Goal: Task Accomplishment & Management: Manage account settings

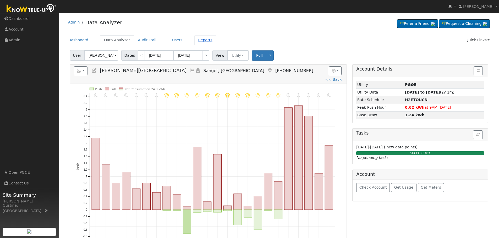
click at [202, 42] on link "Reports" at bounding box center [205, 40] width 22 height 10
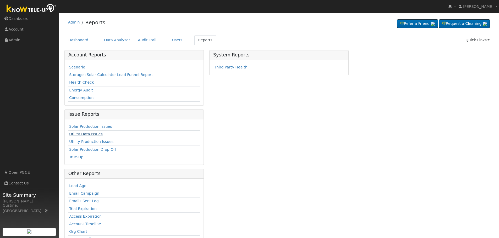
click at [90, 132] on link "Utility Data Issues" at bounding box center [85, 134] width 33 height 4
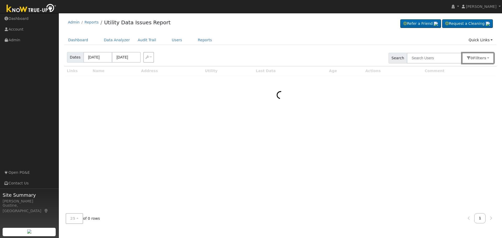
click at [474, 56] on button "0 Filter s" at bounding box center [478, 58] width 32 height 11
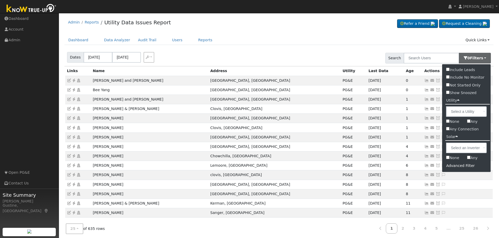
click at [455, 166] on div "Advanced Filter" at bounding box center [466, 166] width 48 height 8
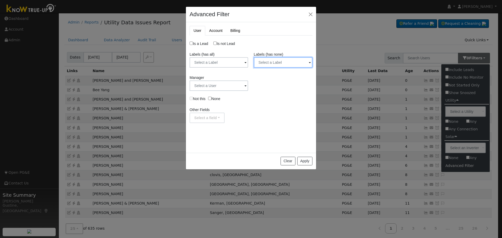
click at [264, 63] on input "text" at bounding box center [283, 62] width 59 height 10
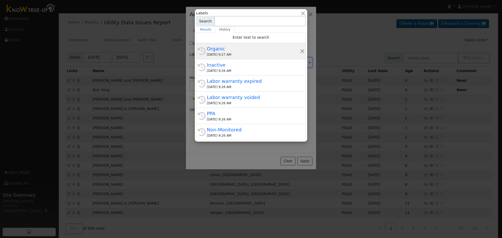
click at [249, 53] on div "10/01/2025 9:27 AM" at bounding box center [253, 54] width 93 height 5
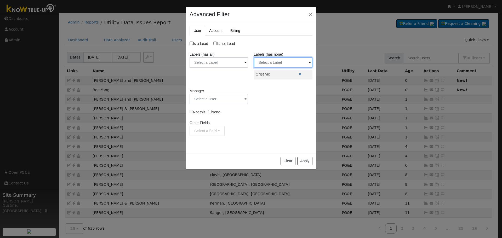
click at [274, 65] on input "text" at bounding box center [283, 62] width 59 height 10
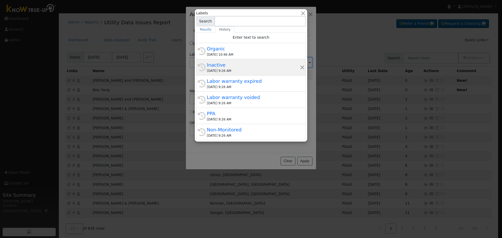
click at [247, 70] on div "10/01/2025 9:26 AM" at bounding box center [253, 71] width 93 height 5
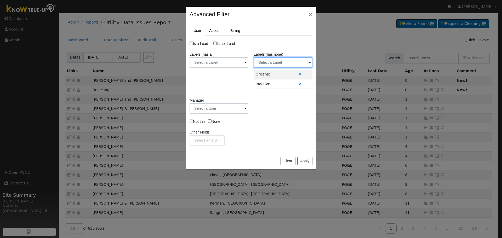
click at [277, 63] on input "text" at bounding box center [283, 62] width 59 height 10
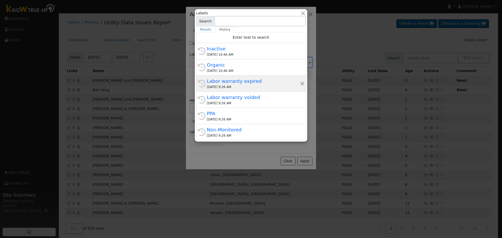
click at [243, 81] on div "Labor warranty expired" at bounding box center [253, 81] width 93 height 7
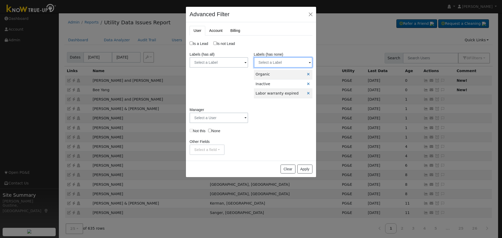
click at [275, 63] on input "text" at bounding box center [283, 62] width 59 height 10
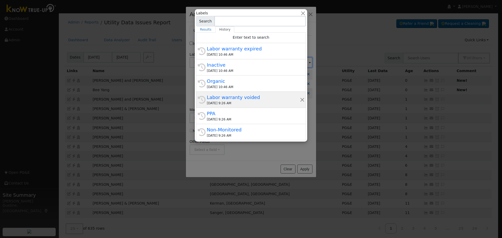
click at [245, 97] on div "Labor warranty voided" at bounding box center [253, 97] width 93 height 7
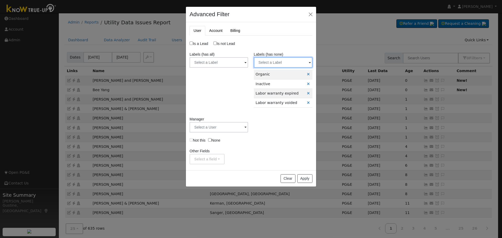
click at [292, 64] on input "text" at bounding box center [283, 62] width 59 height 10
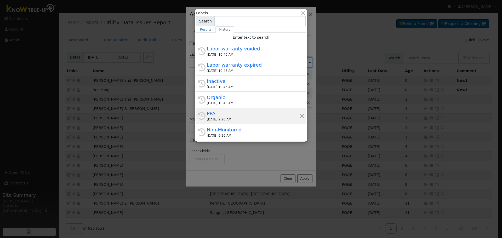
click at [231, 117] on div "10/01/2025 9:26 AM" at bounding box center [253, 119] width 93 height 5
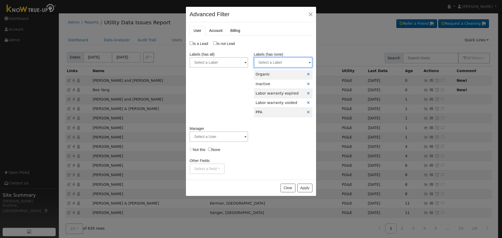
click at [274, 63] on input "text" at bounding box center [283, 62] width 59 height 10
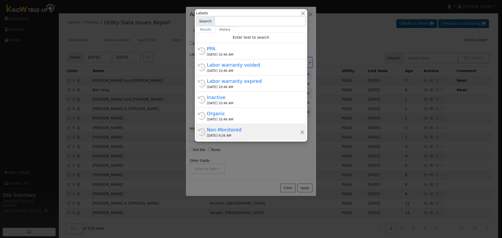
click at [217, 129] on div "Non-Monitored" at bounding box center [253, 129] width 93 height 7
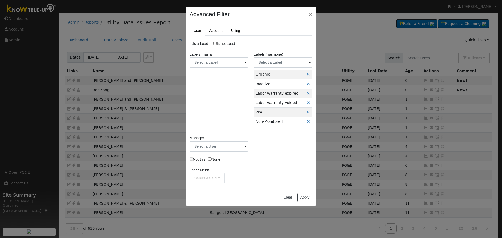
click at [270, 135] on div "Is a Lead Is not Lead Labels (has all) Label Name Owner Shared Cancel Save Are …" at bounding box center [251, 112] width 123 height 143
click at [225, 59] on input "text" at bounding box center [219, 62] width 59 height 10
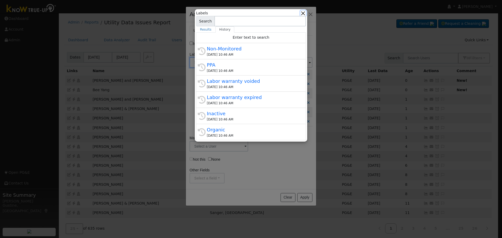
click at [306, 13] on button "button" at bounding box center [303, 12] width 5 height 5
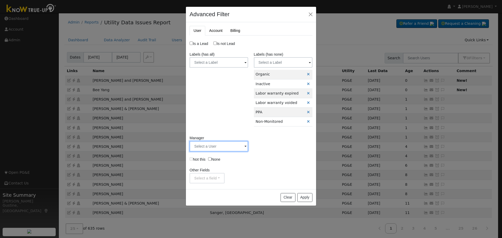
click at [234, 144] on input "text" at bounding box center [219, 146] width 59 height 10
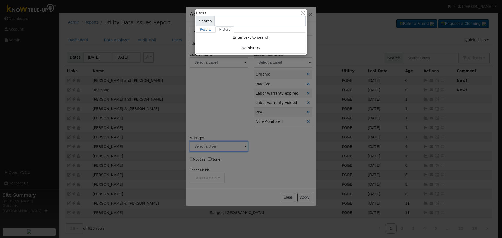
click at [226, 72] on div at bounding box center [251, 119] width 502 height 238
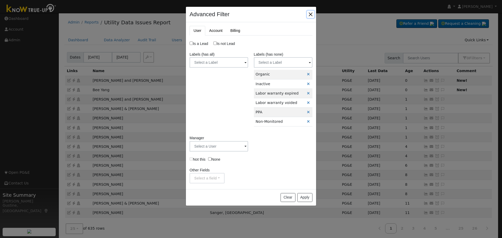
click at [312, 14] on button "button" at bounding box center [310, 14] width 7 height 7
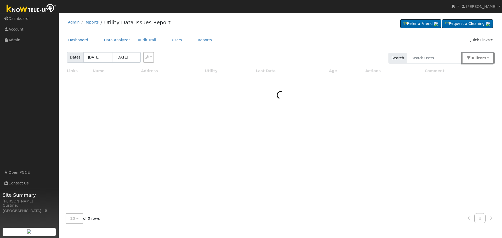
click at [476, 57] on button "0 Filter s" at bounding box center [478, 58] width 32 height 11
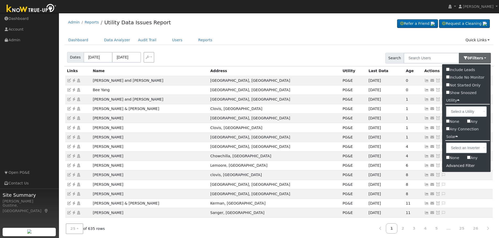
click at [459, 167] on div "Advanced Filter" at bounding box center [466, 166] width 48 height 8
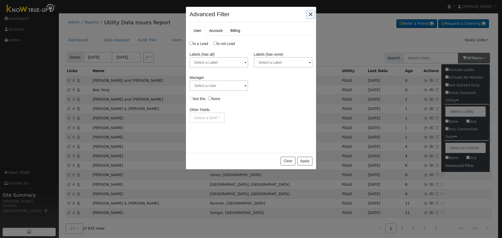
click at [309, 13] on button "button" at bounding box center [310, 14] width 7 height 7
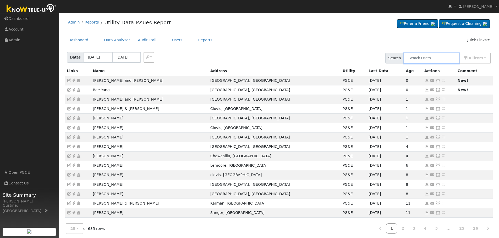
click at [444, 62] on input "text" at bounding box center [430, 58] width 55 height 11
click at [170, 41] on link "Users" at bounding box center [177, 40] width 18 height 10
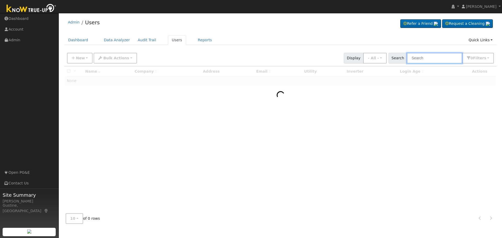
click at [430, 54] on input "text" at bounding box center [434, 58] width 55 height 11
drag, startPoint x: 430, startPoint y: 55, endPoint x: 351, endPoint y: 57, distance: 79.3
click at [352, 57] on div "New Add User Quick Add Quick Connect Quick Convert Lead Bulk Actions Send Email…" at bounding box center [280, 57] width 429 height 13
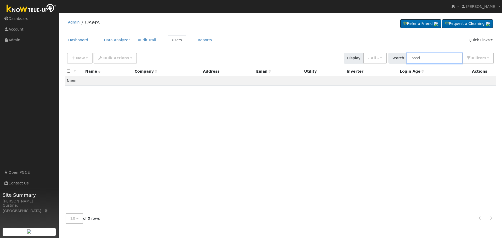
type input "pond"
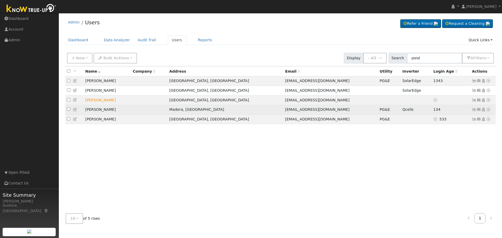
click at [474, 111] on icon at bounding box center [474, 110] width 5 height 4
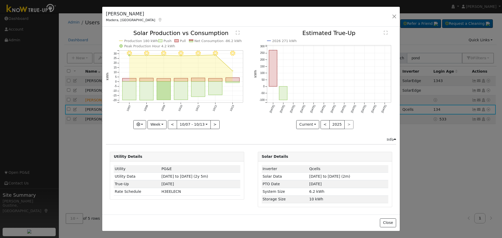
drag, startPoint x: 226, startPoint y: 93, endPoint x: 220, endPoint y: 93, distance: 6.0
click at [226, 93] on icon "10/13 - Clear 10/12 - Clear 10/11 - Clear 10/10 - Clear 10/09 - Clear 10/08 - C…" at bounding box center [177, 79] width 142 height 98
click at [216, 90] on rect "onclick=""" at bounding box center [216, 88] width 14 height 13
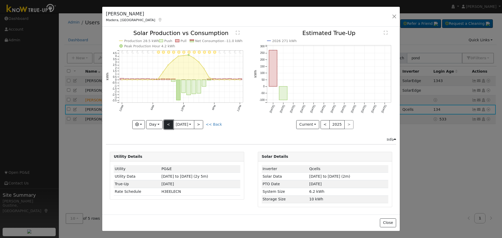
click at [170, 125] on button "<" at bounding box center [168, 124] width 9 height 9
click at [166, 125] on button "<" at bounding box center [168, 124] width 9 height 9
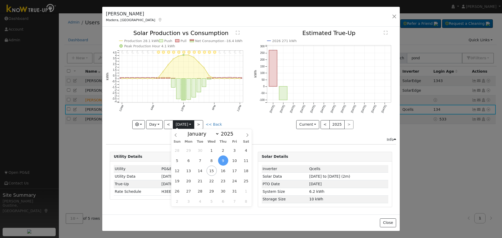
click at [172, 126] on body "installed [PERSON_NAME] [PERSON_NAME] Profile My Company Help Center Terms Of S…" at bounding box center [251, 125] width 502 height 225
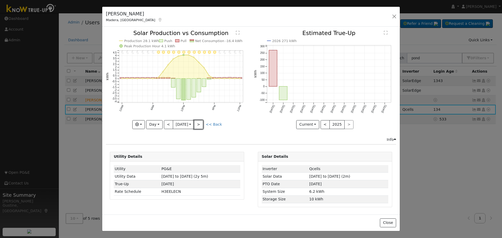
click at [200, 122] on button ">" at bounding box center [198, 124] width 9 height 9
click at [201, 122] on button ">" at bounding box center [198, 124] width 9 height 9
click at [170, 123] on button "<" at bounding box center [168, 124] width 9 height 9
click at [165, 124] on button "<" at bounding box center [168, 124] width 9 height 9
click at [149, 125] on button "Day" at bounding box center [154, 124] width 16 height 9
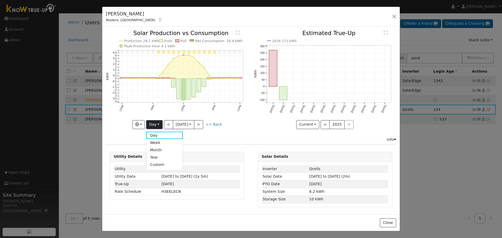
click at [161, 149] on link "Month" at bounding box center [165, 150] width 36 height 7
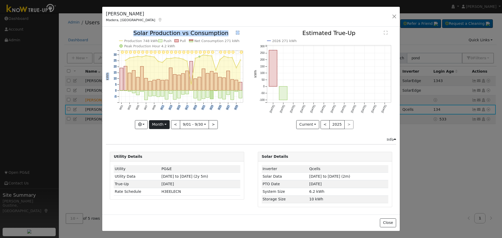
click at [162, 120] on div "9/30 - Clear 9/29 - Cloudy 9/28 - Clear 9/27 - Clear 9/26 - Clear 9/25 - Mostly…" at bounding box center [177, 79] width 142 height 99
click at [161, 124] on button "Month" at bounding box center [159, 124] width 21 height 9
click at [164, 140] on link "Week" at bounding box center [167, 142] width 36 height 7
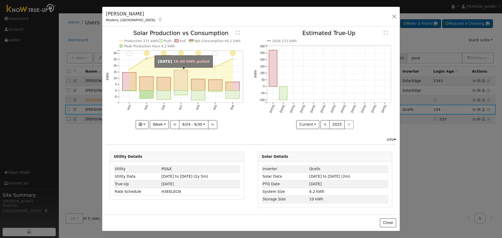
click at [183, 83] on rect "onclick=""" at bounding box center [181, 80] width 14 height 20
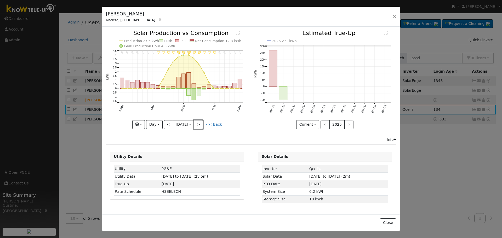
click at [203, 123] on button ">" at bounding box center [198, 124] width 9 height 9
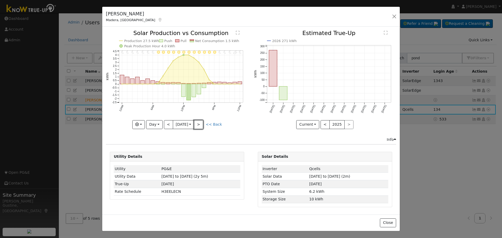
click at [203, 123] on button ">" at bounding box center [198, 124] width 9 height 9
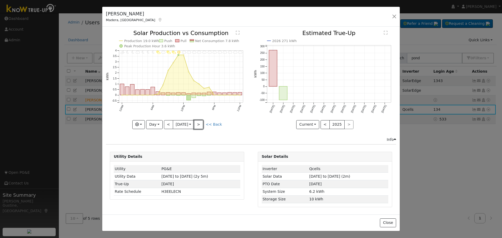
click at [203, 123] on button ">" at bounding box center [198, 124] width 9 height 9
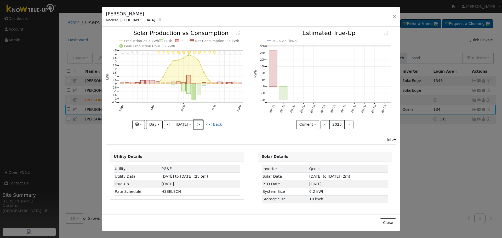
click at [203, 124] on button ">" at bounding box center [198, 124] width 9 height 9
click at [159, 125] on button "Day" at bounding box center [154, 124] width 16 height 9
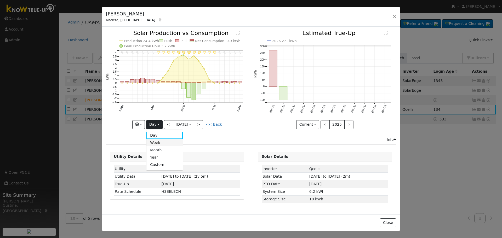
click at [170, 145] on link "Week" at bounding box center [165, 142] width 36 height 7
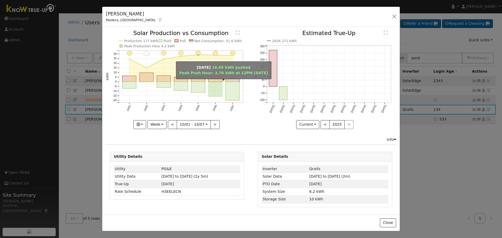
click at [230, 91] on rect "onclick=""" at bounding box center [233, 91] width 14 height 19
type input "[DATE]"
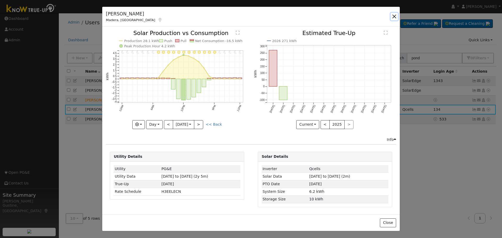
click at [391, 19] on button "button" at bounding box center [394, 16] width 7 height 7
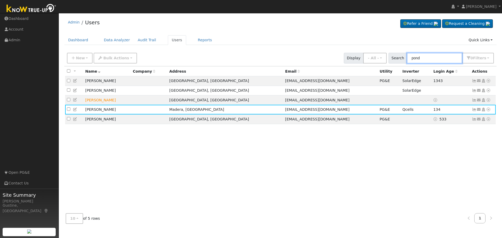
click at [446, 58] on input "pond" at bounding box center [434, 58] width 55 height 11
click at [445, 58] on input "pond" at bounding box center [434, 58] width 55 height 11
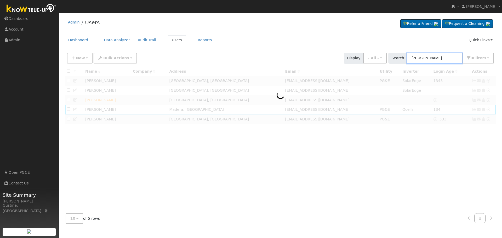
type input "[PERSON_NAME]"
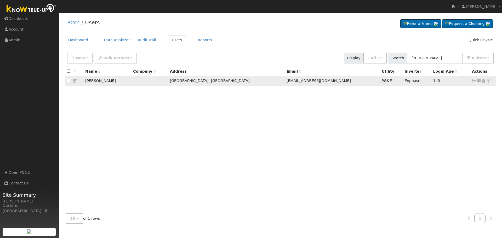
click at [475, 82] on icon at bounding box center [474, 81] width 5 height 4
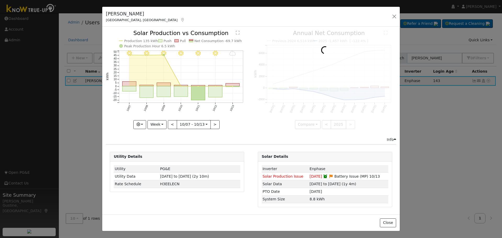
click at [217, 99] on icon "10/13 - Cloudy 10/12 - Clear 10/11 - Clear 10/10 - Clear 10/09 - Clear 10/08 - …" at bounding box center [177, 79] width 142 height 98
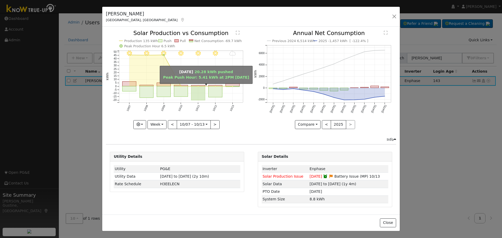
click at [198, 93] on rect "onclick=""" at bounding box center [199, 93] width 14 height 14
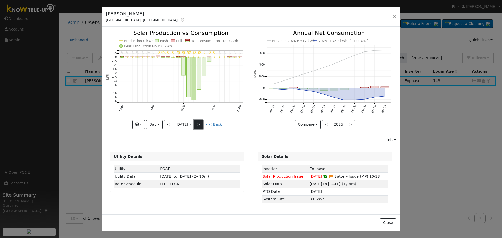
click at [200, 124] on button ">" at bounding box center [198, 124] width 9 height 9
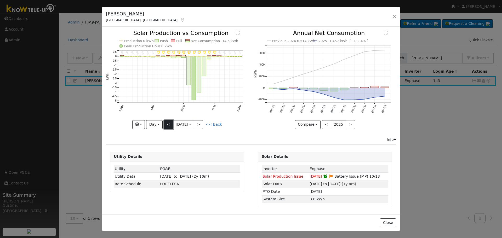
click at [170, 126] on button "<" at bounding box center [168, 124] width 9 height 9
click at [168, 124] on button "<" at bounding box center [168, 124] width 9 height 9
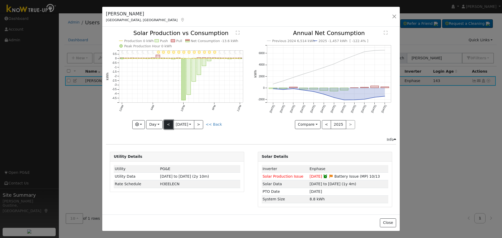
click at [168, 126] on button "<" at bounding box center [168, 124] width 9 height 9
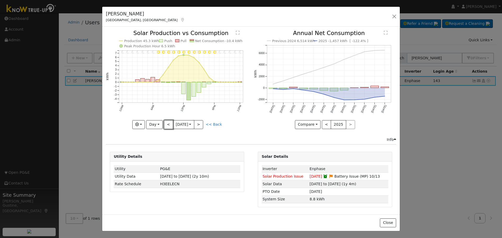
click at [170, 125] on button "<" at bounding box center [168, 124] width 9 height 9
type input "[DATE]"
click at [391, 17] on button "button" at bounding box center [394, 16] width 7 height 7
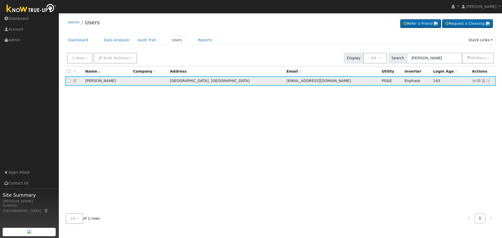
click at [472, 79] on td "Send Email... Copy a Link Reset Password Open Access Data Analyzer Reports Scen…" at bounding box center [484, 81] width 26 height 10
click at [473, 81] on icon at bounding box center [474, 81] width 5 height 4
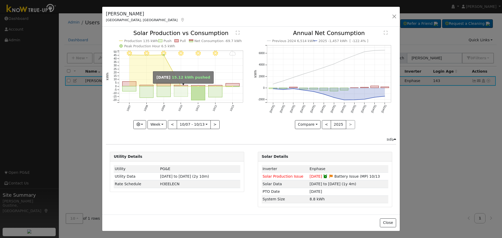
click at [181, 89] on rect "onclick=""" at bounding box center [181, 91] width 14 height 10
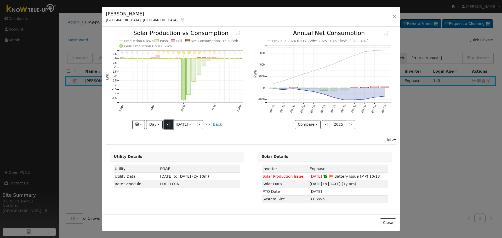
click at [172, 125] on button "<" at bounding box center [168, 124] width 9 height 9
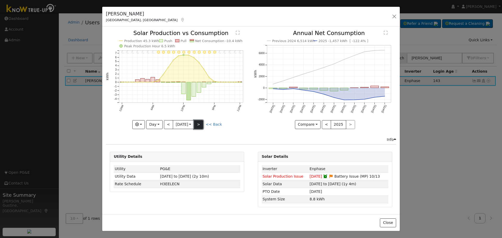
click at [200, 126] on button ">" at bounding box center [198, 124] width 9 height 9
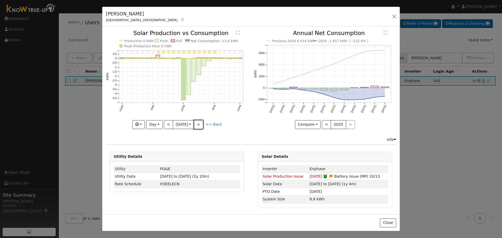
click at [200, 126] on button ">" at bounding box center [198, 124] width 9 height 9
click at [200, 126] on div "11PM - Clear 10PM - Clear 9PM - Clear 8PM - Clear 7PM - Clear 6PM - Clear 5PM -…" at bounding box center [177, 79] width 142 height 99
click at [200, 125] on button ">" at bounding box center [198, 124] width 9 height 9
type input "[DATE]"
